Goal: Navigation & Orientation: Go to known website

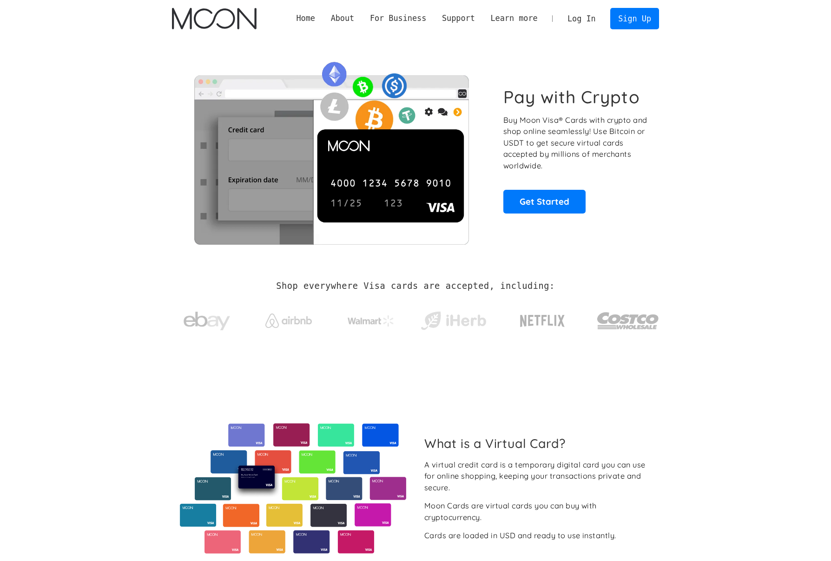
click at [586, 17] on link "Log In" at bounding box center [582, 18] width 44 height 20
